Goal: Answer question/provide support

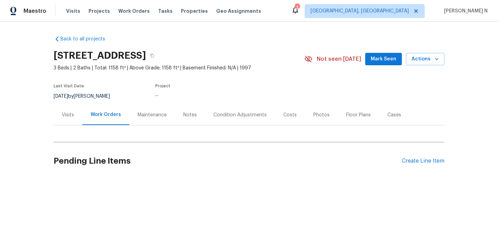
click at [154, 116] on div "Maintenance" at bounding box center [152, 115] width 29 height 7
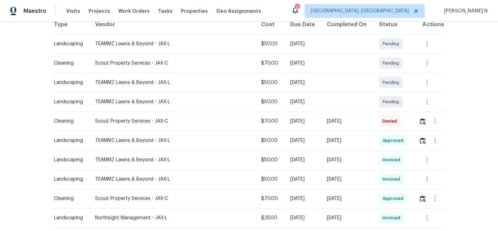
scroll to position [102, 0]
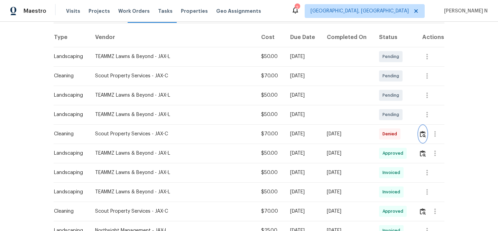
click at [421, 136] on img "button" at bounding box center [423, 134] width 6 height 7
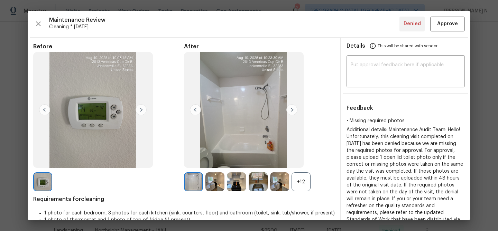
click at [301, 176] on div "+12" at bounding box center [300, 182] width 19 height 19
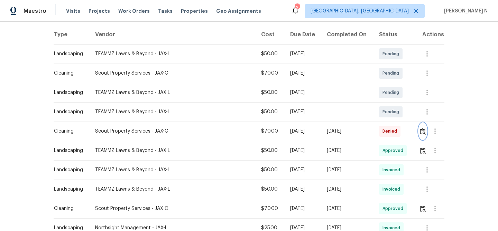
scroll to position [106, 0]
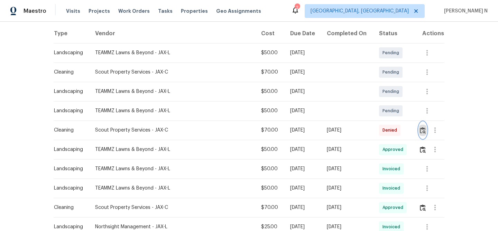
click at [422, 129] on img "button" at bounding box center [423, 130] width 6 height 7
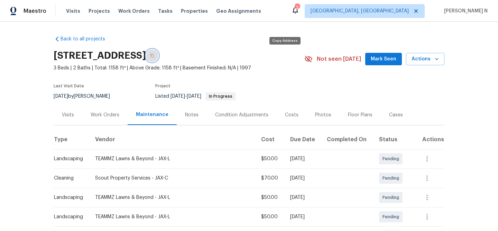
click at [158, 59] on button "button" at bounding box center [152, 55] width 12 height 12
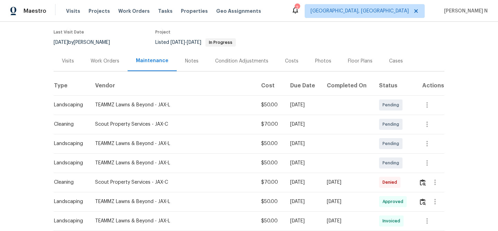
scroll to position [90, 0]
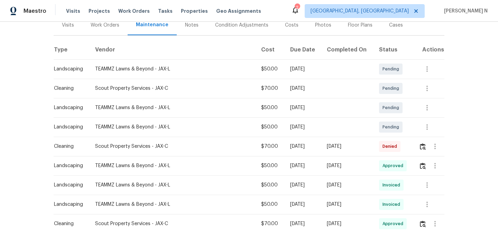
click at [416, 149] on td at bounding box center [428, 146] width 31 height 19
click at [420, 149] on img "button" at bounding box center [423, 146] width 6 height 7
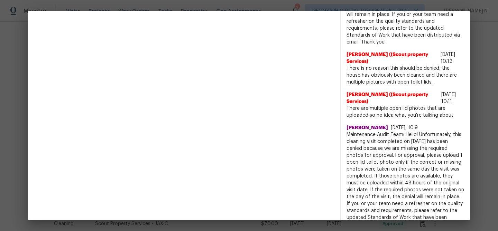
scroll to position [516, 0]
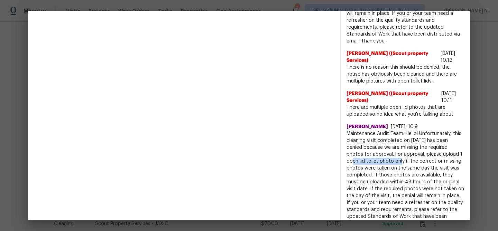
drag, startPoint x: 440, startPoint y: 154, endPoint x: 372, endPoint y: 161, distance: 68.8
click at [372, 161] on span "Maintenance Audit Team: Hello! Unfortunately, this cleaning visit completed on …" at bounding box center [405, 178] width 118 height 97
copy span "1 open lid toilet photo"
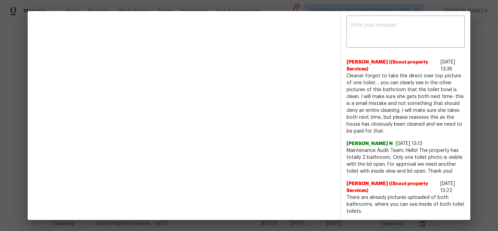
scroll to position [234, 0]
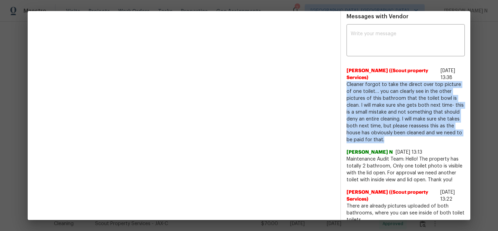
drag, startPoint x: 347, startPoint y: 84, endPoint x: 373, endPoint y: 138, distance: 60.1
click at [373, 138] on span "Cleaner forgot to take the direct over top picture of one toilet… you can clear…" at bounding box center [405, 112] width 118 height 62
copy span "Cleaner forgot to take the direct over top picture of one toilet… you can clear…"
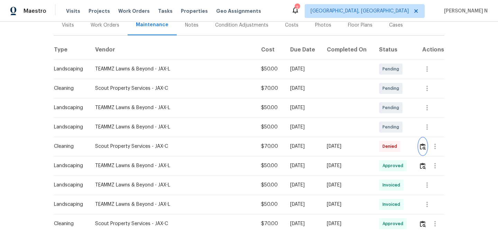
scroll to position [0, 0]
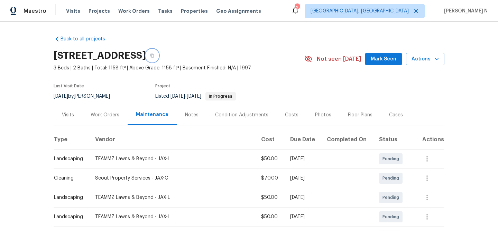
click at [154, 57] on icon "button" at bounding box center [152, 56] width 4 height 4
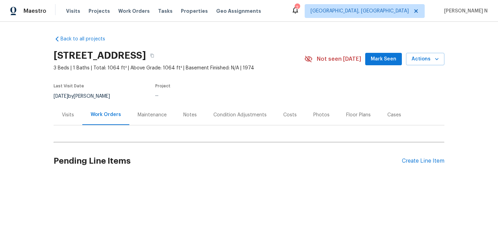
click at [144, 123] on div "Maintenance" at bounding box center [152, 115] width 46 height 20
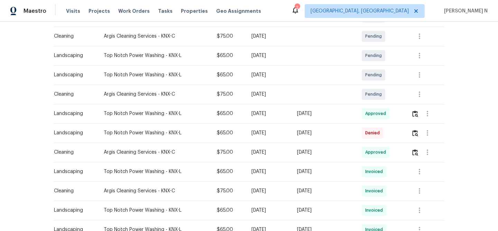
scroll to position [147, 0]
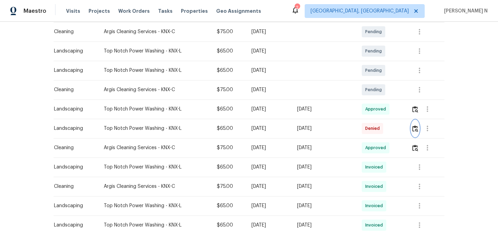
click at [414, 128] on img "button" at bounding box center [415, 129] width 6 height 7
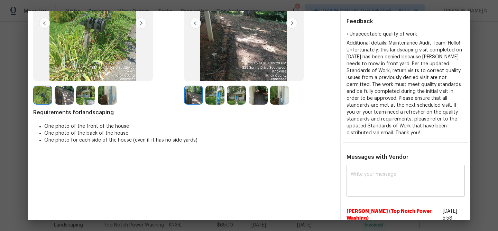
click at [395, 188] on div "x ​" at bounding box center [405, 182] width 118 height 30
paste textarea "Maintenance Audit Team: Hello! Thank you for the feedback after further review …"
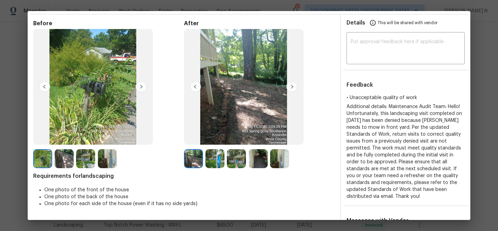
scroll to position [83, 0]
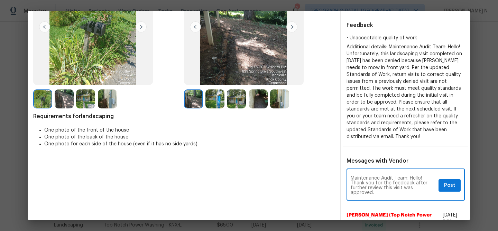
type textarea "Maintenance Audit Team: Hello! Thank you for the feedback after further review …"
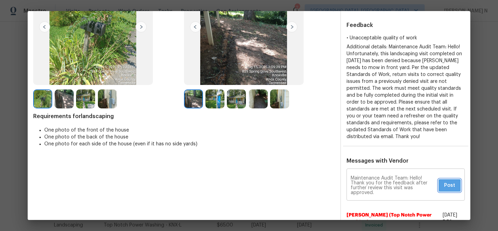
click at [448, 182] on span "Post" at bounding box center [449, 186] width 11 height 9
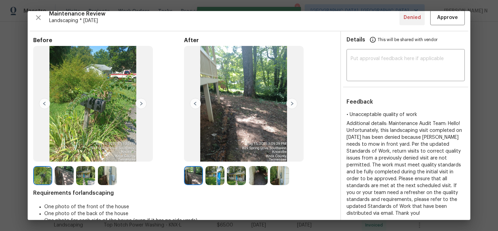
scroll to position [0, 0]
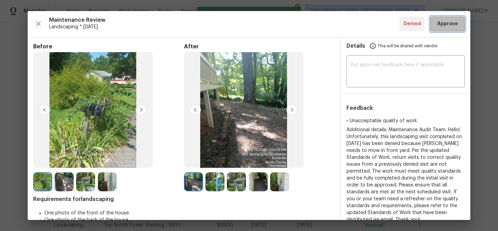
click at [442, 31] on button "Approve" at bounding box center [447, 24] width 35 height 15
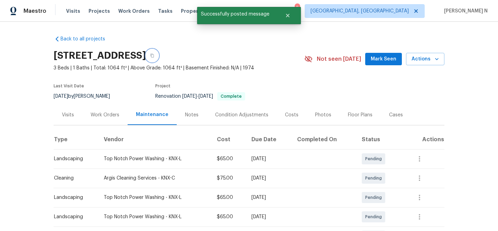
click at [158, 59] on button "button" at bounding box center [152, 55] width 12 height 12
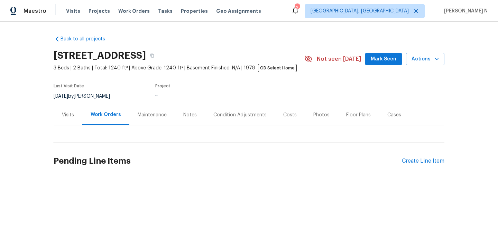
click at [138, 116] on div "Maintenance" at bounding box center [152, 115] width 29 height 7
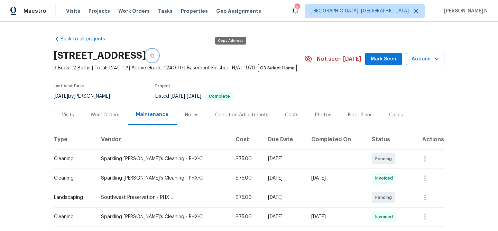
click at [158, 51] on button "button" at bounding box center [152, 55] width 12 height 12
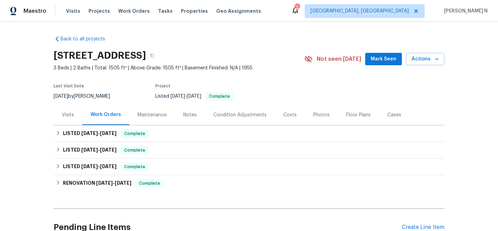
click at [150, 118] on div "Maintenance" at bounding box center [152, 115] width 29 height 7
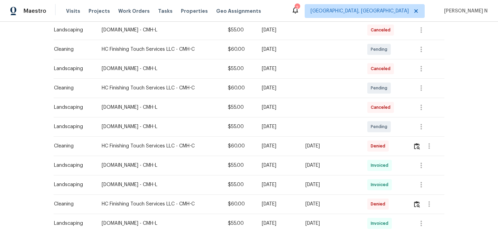
scroll to position [150, 0]
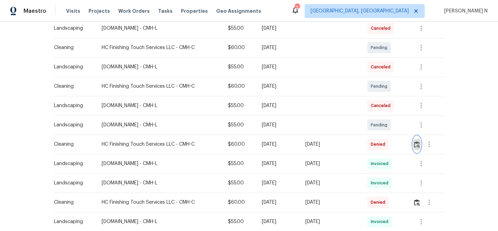
click at [421, 149] on button "button" at bounding box center [417, 144] width 8 height 17
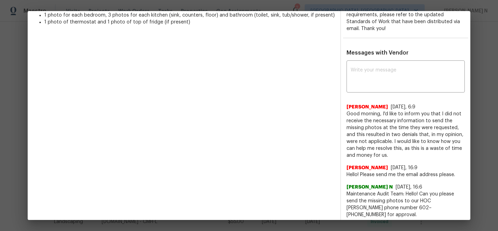
scroll to position [221, 0]
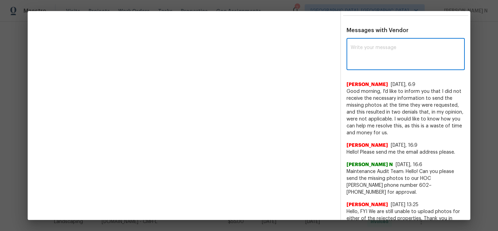
click at [412, 63] on textarea at bounding box center [406, 54] width 110 height 19
paste textarea "Maintenance Audit Team: Hello! Thank you for the feedback after further review …"
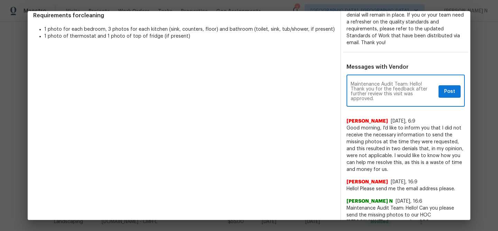
scroll to position [172, 0]
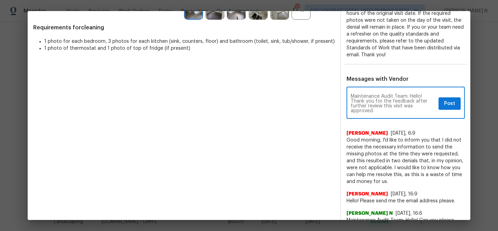
type textarea "Maintenance Audit Team: Hello! Thank you for the feedback after further review …"
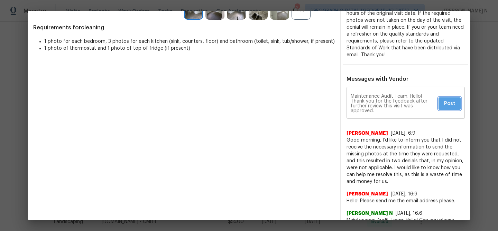
click at [450, 107] on span "Post" at bounding box center [449, 104] width 11 height 9
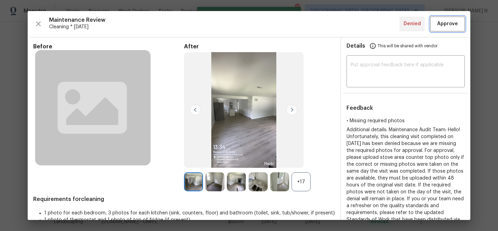
click at [448, 29] on button "Approve" at bounding box center [447, 24] width 35 height 15
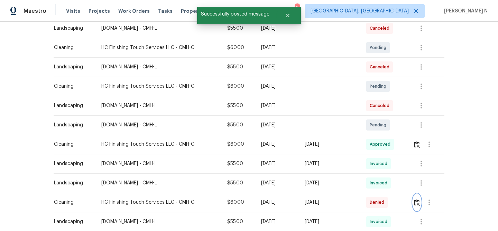
click at [419, 199] on img "button" at bounding box center [417, 202] width 6 height 7
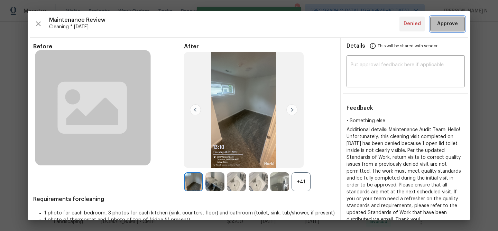
click at [450, 28] on span "Approve" at bounding box center [447, 24] width 21 height 9
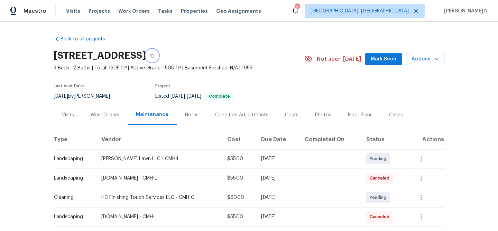
click at [158, 57] on button "button" at bounding box center [152, 55] width 12 height 12
